Goal: Find specific page/section: Find specific page/section

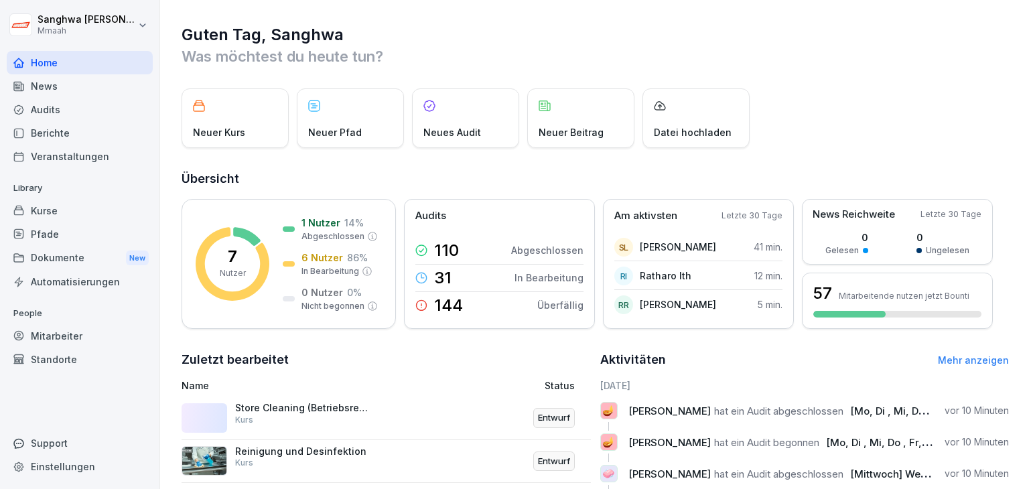
click at [68, 260] on div "Dokumente New" at bounding box center [80, 258] width 146 height 25
